Goal: Complete application form

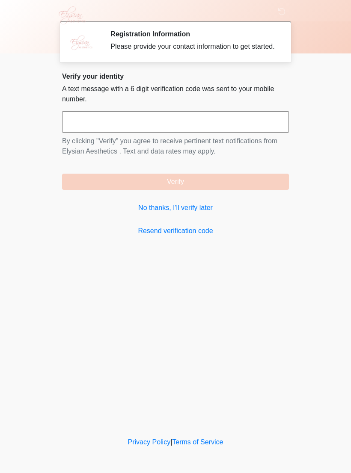
click at [202, 213] on link "No thanks, I'll verify later" at bounding box center [175, 208] width 227 height 10
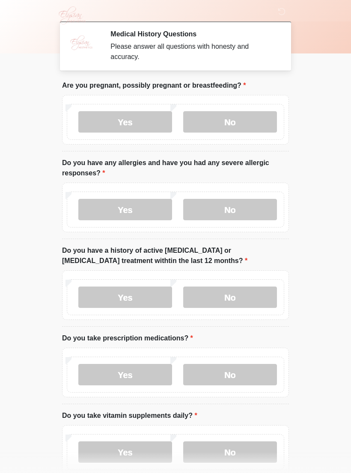
click at [199, 130] on label "No" at bounding box center [230, 121] width 94 height 21
click at [202, 210] on label "No" at bounding box center [230, 209] width 94 height 21
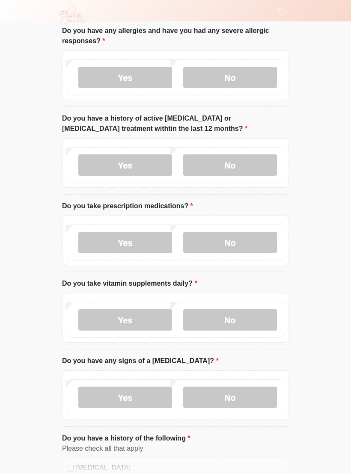
scroll to position [132, 0]
click at [213, 159] on label "No" at bounding box center [230, 164] width 94 height 21
click at [219, 240] on label "No" at bounding box center [230, 242] width 94 height 21
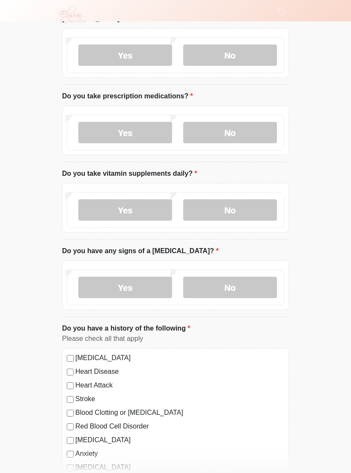
scroll to position [241, 0]
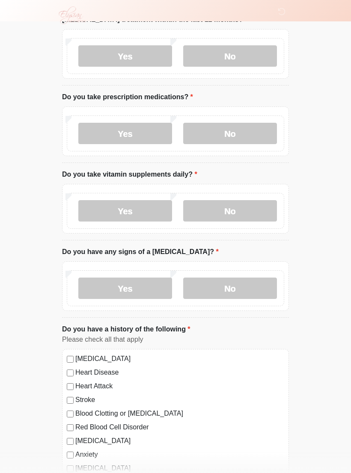
click at [108, 209] on label "Yes" at bounding box center [125, 210] width 94 height 21
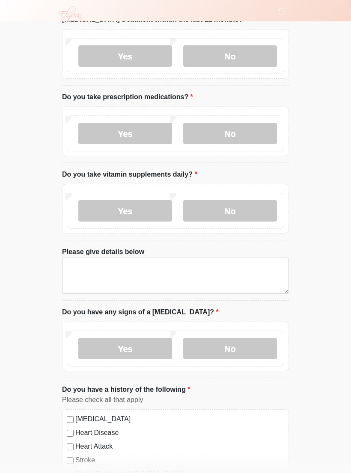
click at [204, 205] on label "No" at bounding box center [230, 210] width 94 height 21
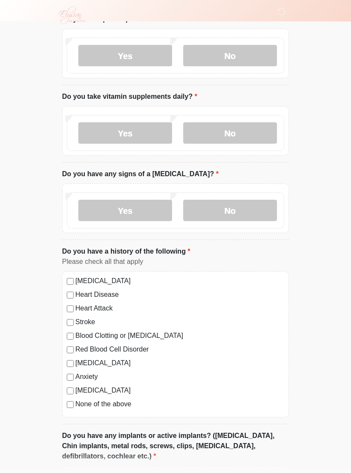
scroll to position [320, 0]
click at [213, 205] on label "No" at bounding box center [230, 209] width 94 height 21
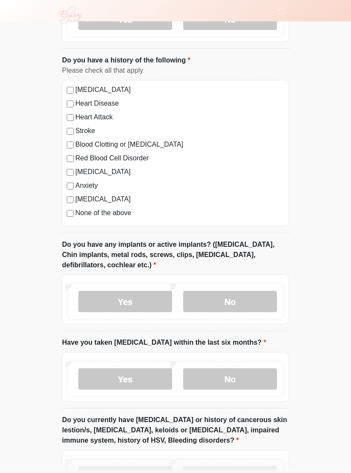
scroll to position [510, 0]
click at [219, 292] on label "No" at bounding box center [230, 301] width 94 height 21
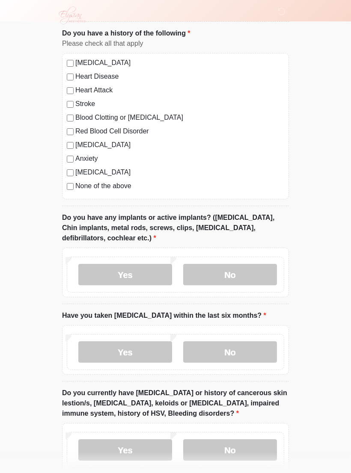
scroll to position [598, 0]
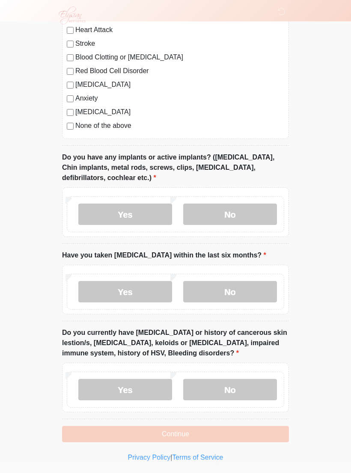
click at [213, 284] on label "No" at bounding box center [230, 291] width 94 height 21
click at [217, 384] on label "No" at bounding box center [230, 389] width 94 height 21
click at [151, 427] on button "Continue" at bounding box center [175, 434] width 227 height 16
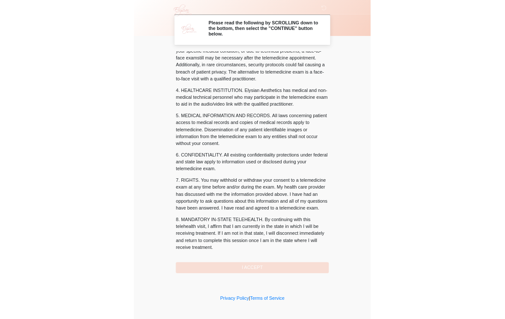
scroll to position [215, 0]
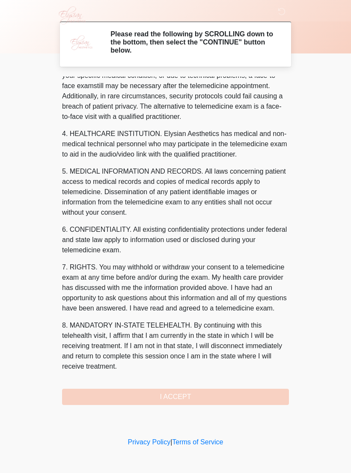
click at [118, 394] on button "I ACCEPT" at bounding box center [175, 397] width 227 height 16
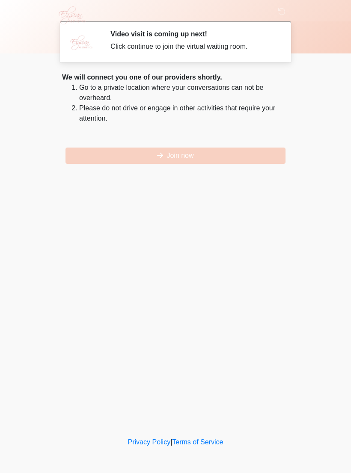
click at [146, 160] on button "Join now" at bounding box center [175, 156] width 220 height 16
